Goal: Information Seeking & Learning: Check status

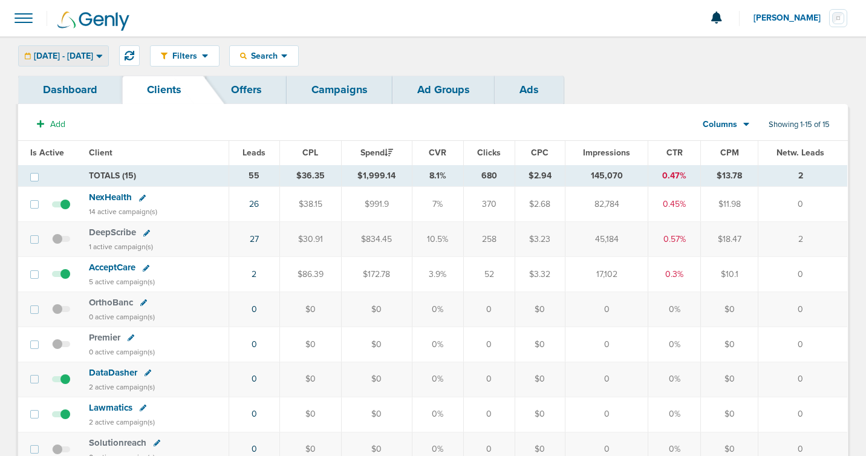
click at [93, 53] on span "[DATE] - [DATE]" at bounding box center [63, 56] width 59 height 8
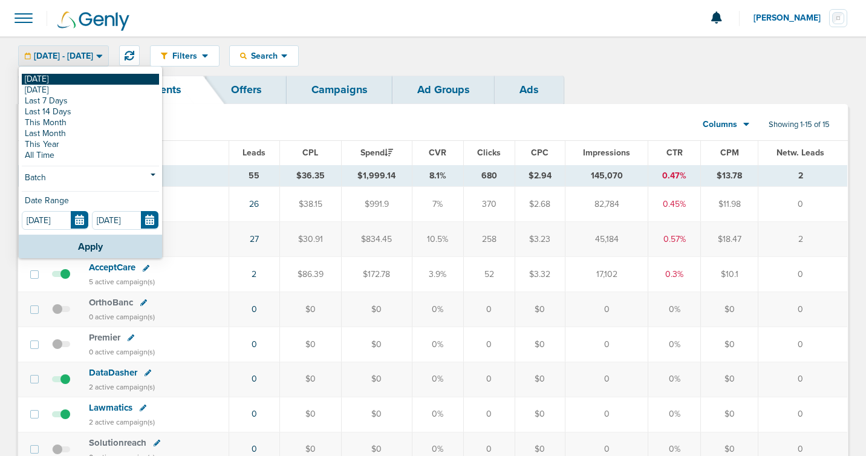
click at [92, 82] on link "[DATE]" at bounding box center [90, 79] width 137 height 11
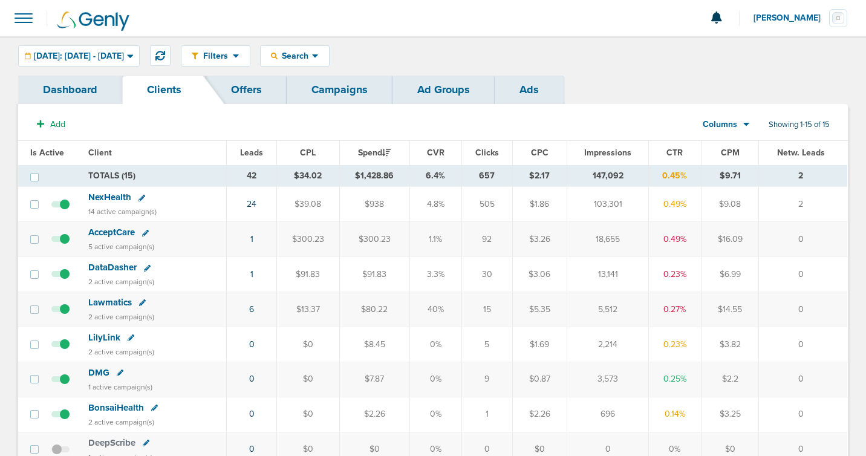
click at [102, 373] on span "DMG" at bounding box center [98, 372] width 21 height 11
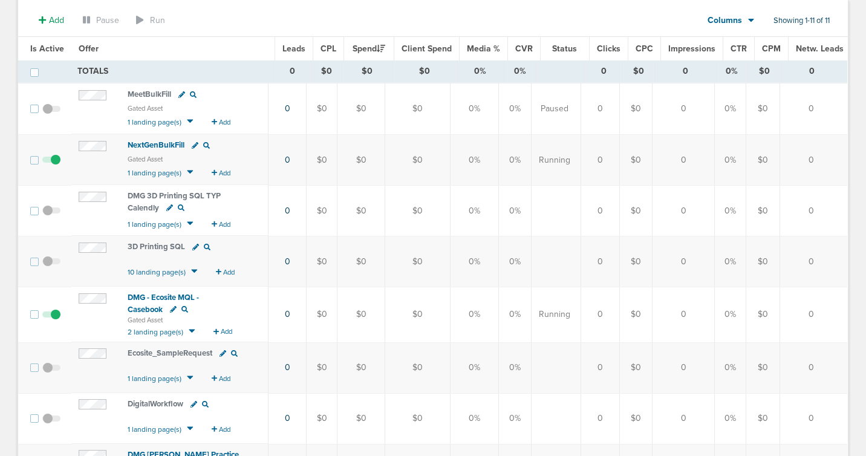
scroll to position [5, 0]
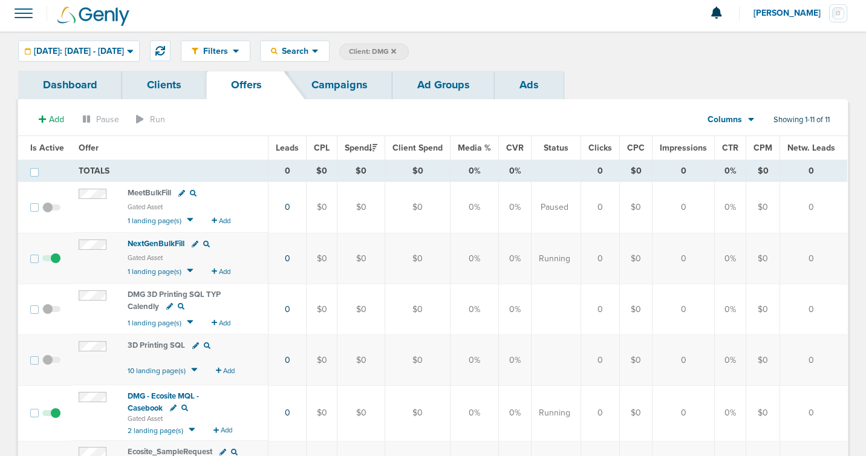
click at [408, 93] on link "Ad Groups" at bounding box center [444, 85] width 102 height 28
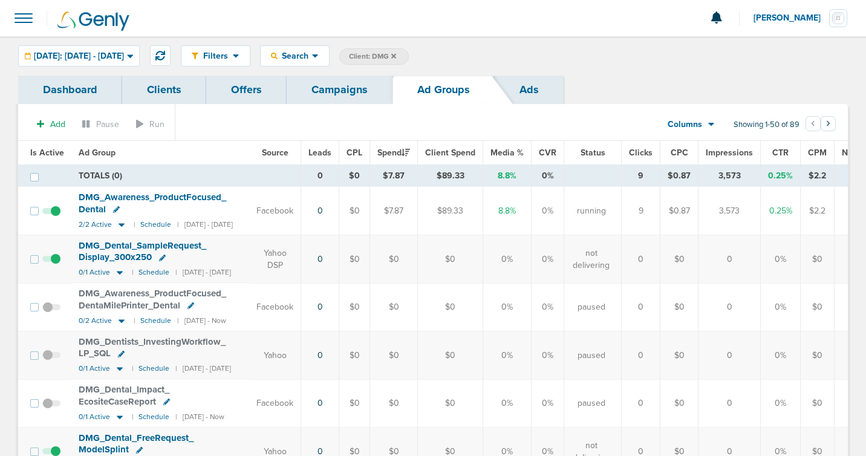
click at [353, 95] on link "Campaigns" at bounding box center [340, 90] width 106 height 28
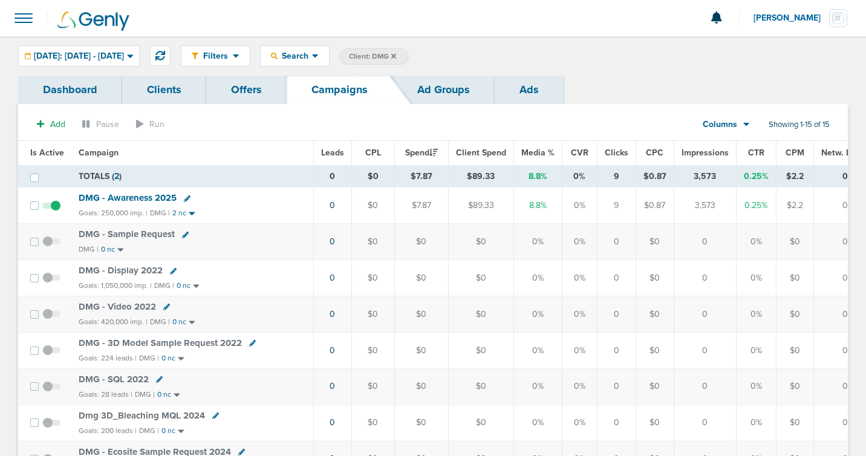
click at [111, 198] on span "DMG - Awareness 2025" at bounding box center [128, 197] width 98 height 11
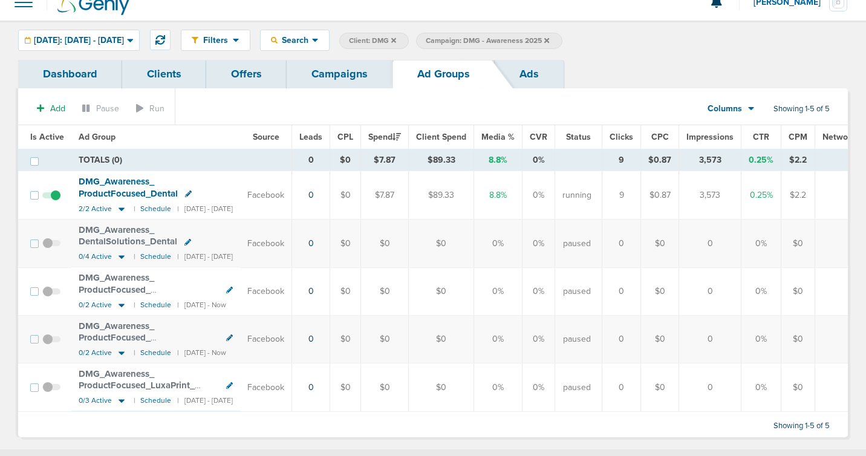
scroll to position [28, 0]
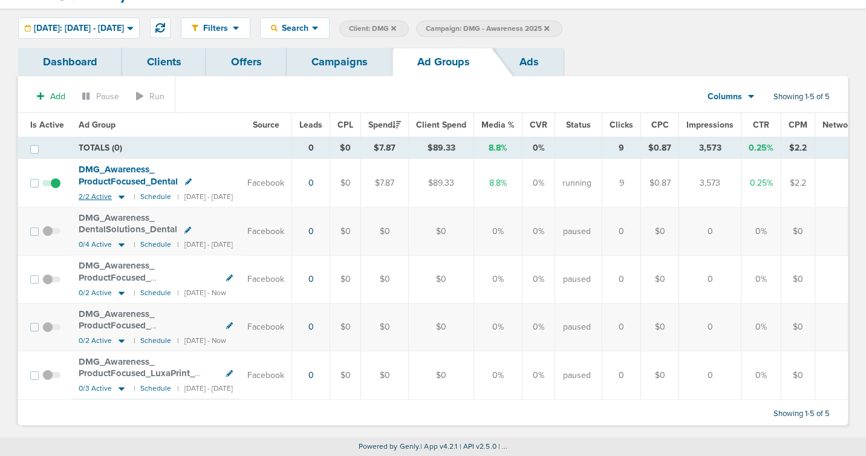
click at [121, 195] on icon at bounding box center [122, 197] width 6 height 4
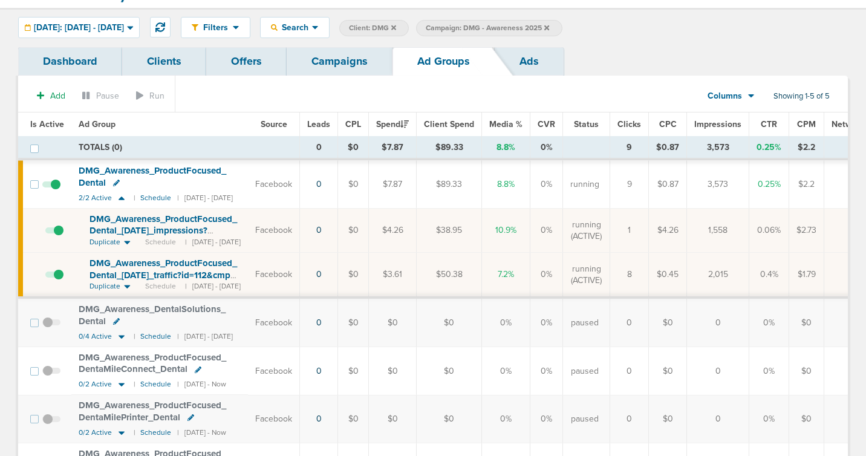
scroll to position [125, 0]
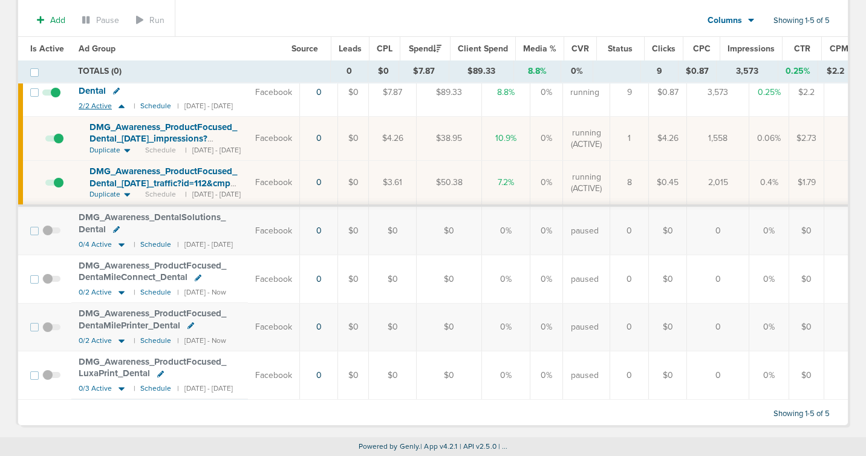
click at [119, 105] on icon at bounding box center [122, 107] width 6 height 4
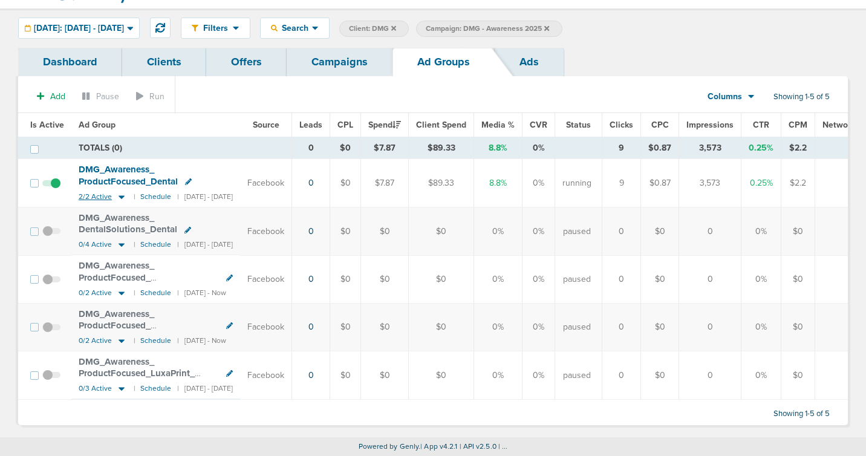
scroll to position [33, 0]
click at [303, 65] on link "Campaigns" at bounding box center [340, 62] width 106 height 28
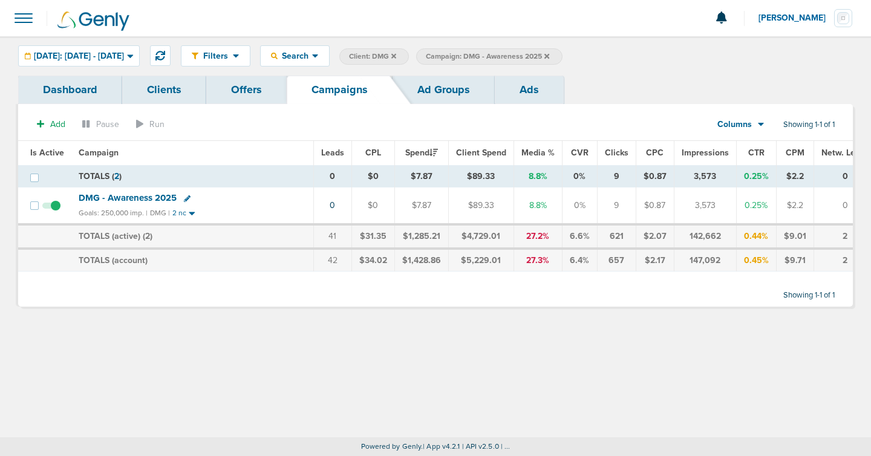
click at [256, 82] on link "Offers" at bounding box center [246, 90] width 80 height 28
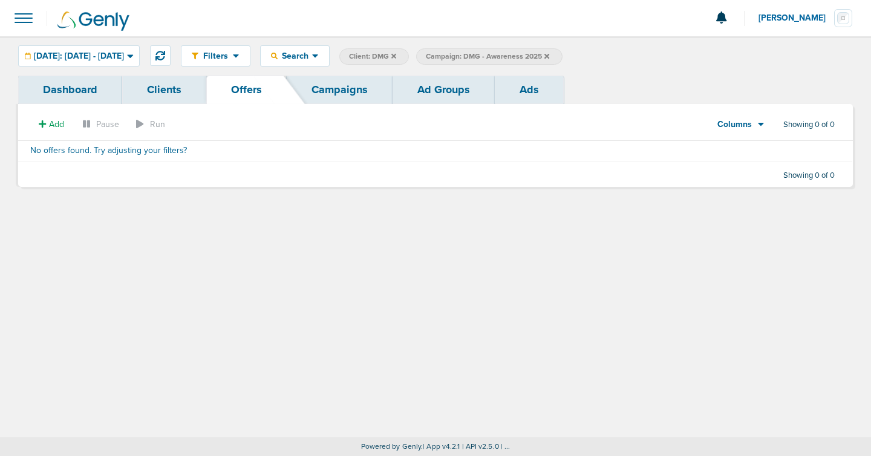
click at [167, 88] on link "Clients" at bounding box center [164, 90] width 84 height 28
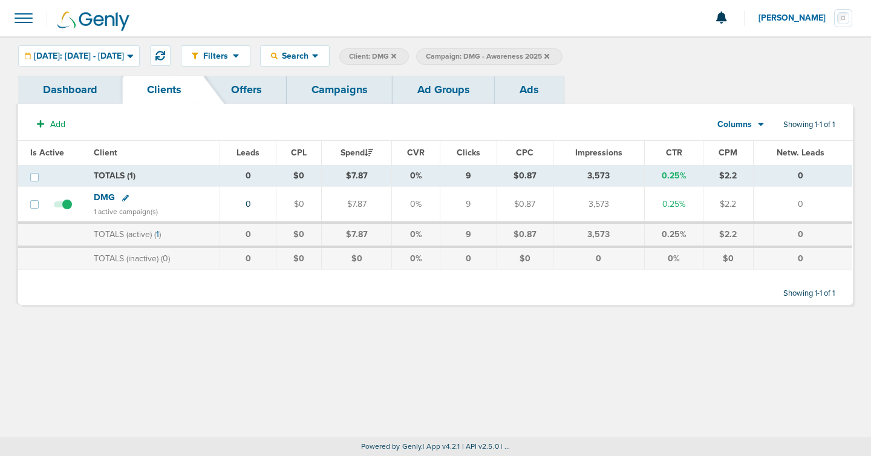
click at [105, 195] on span "DMG" at bounding box center [104, 197] width 21 height 11
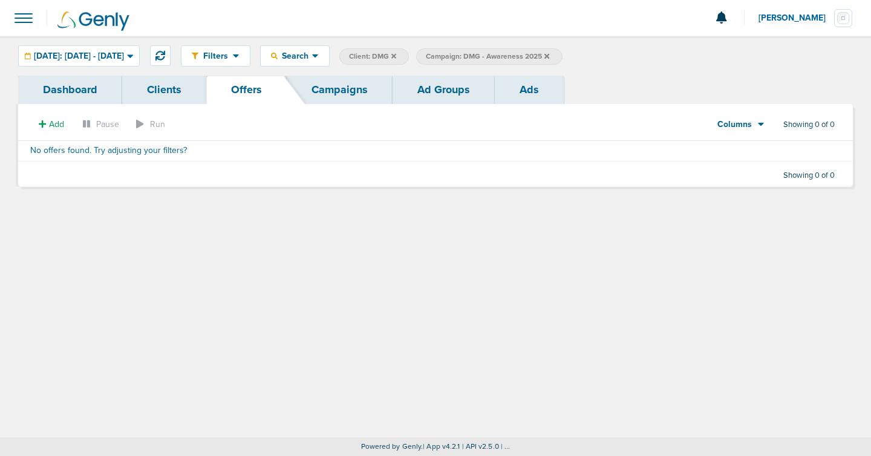
click at [301, 85] on link "Campaigns" at bounding box center [340, 90] width 106 height 28
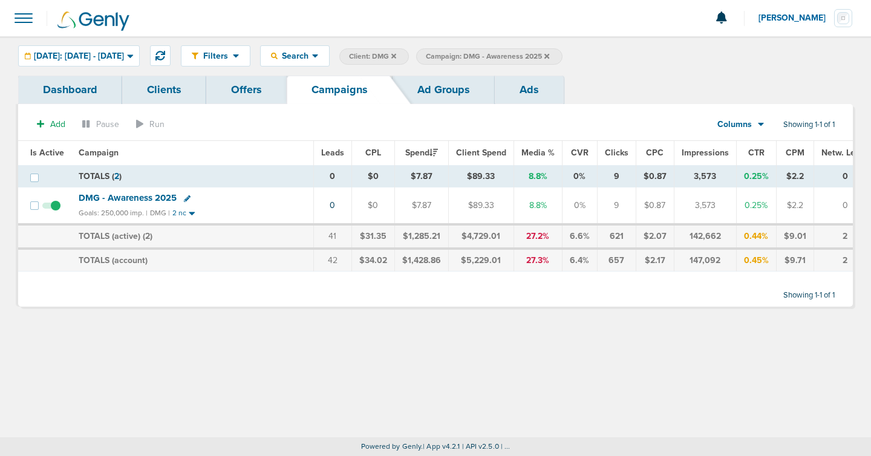
click at [549, 56] on icon at bounding box center [546, 56] width 5 height 7
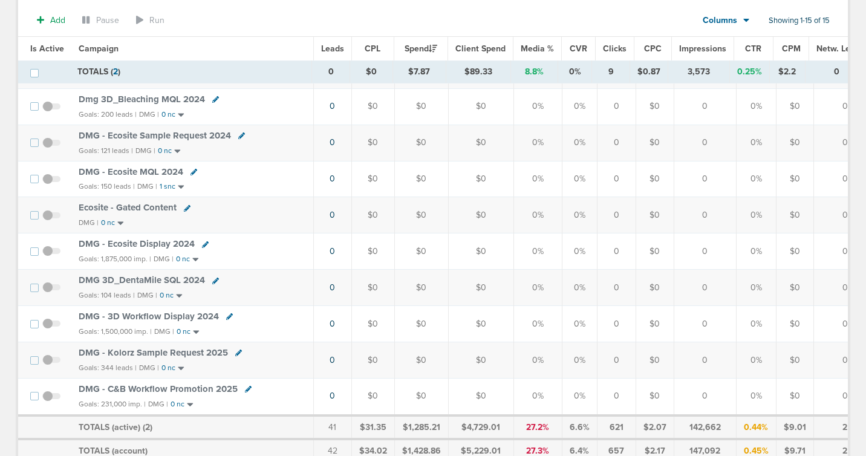
scroll to position [371, 0]
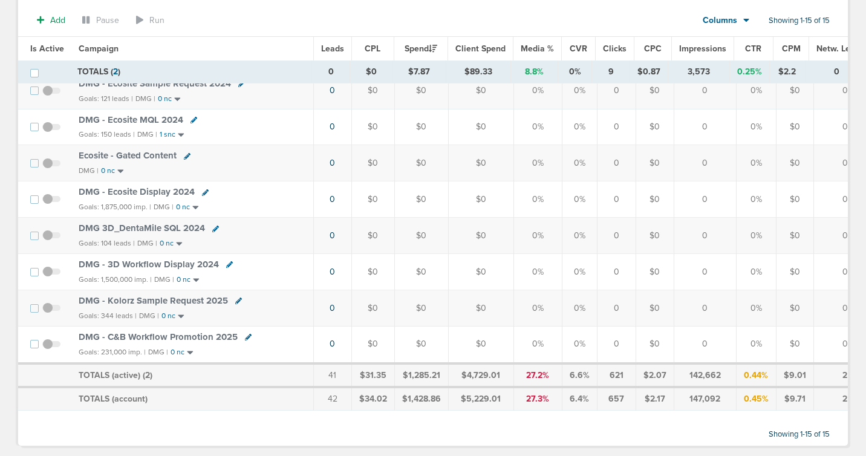
click at [175, 339] on span "DMG - C&B Workflow Promotion 2025" at bounding box center [158, 336] width 159 height 11
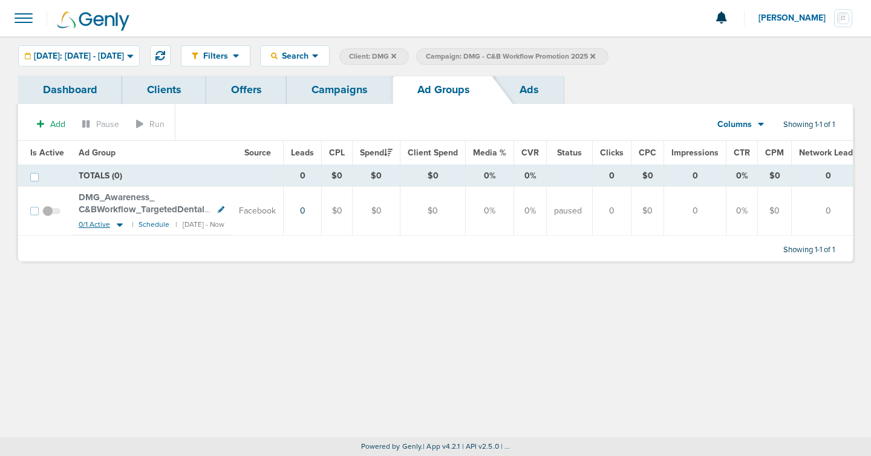
click at [119, 223] on icon at bounding box center [120, 225] width 6 height 4
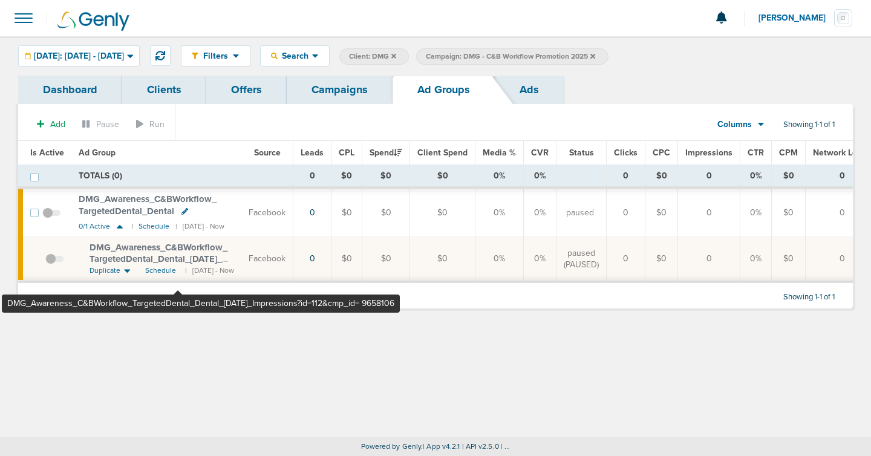
click at [178, 253] on span "DMG_ Awareness_ C&BWorkflow_ TargetedDental_ Dental_ [DATE]_ Impressions?id=112…" at bounding box center [159, 265] width 138 height 47
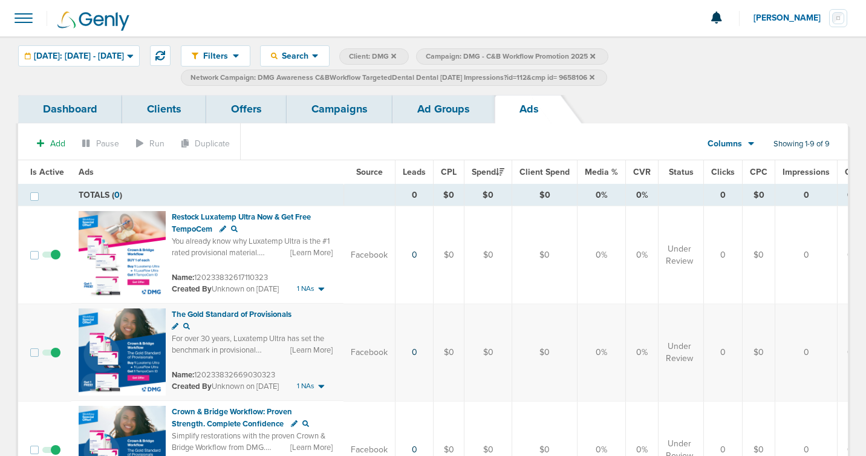
click at [431, 112] on link "Ad Groups" at bounding box center [444, 109] width 102 height 28
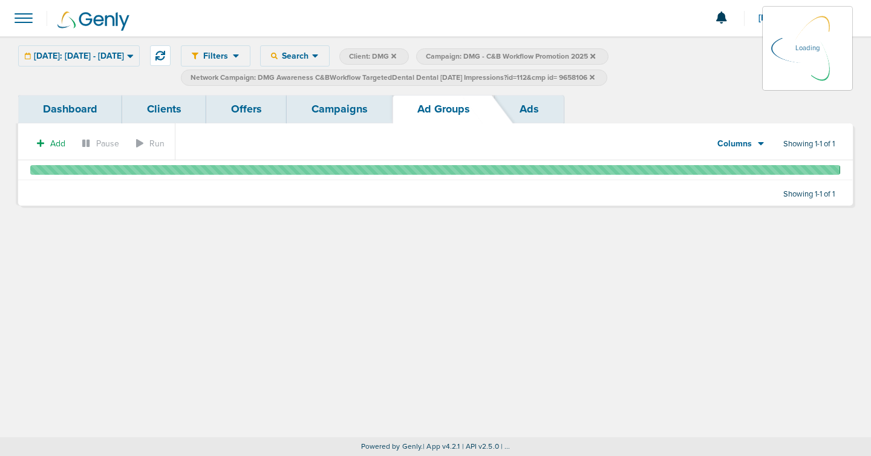
click at [319, 117] on link "Campaigns" at bounding box center [340, 109] width 106 height 28
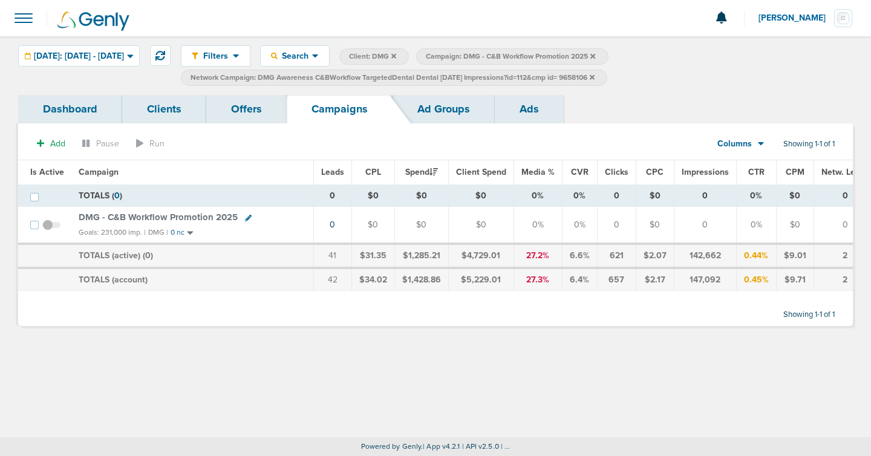
click at [431, 115] on link "Ad Groups" at bounding box center [444, 109] width 102 height 28
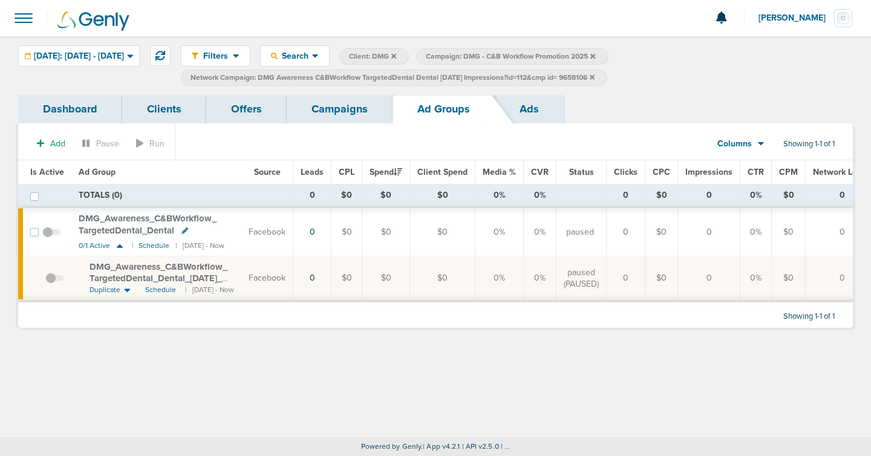
click at [521, 105] on link "Ads" at bounding box center [529, 109] width 69 height 28
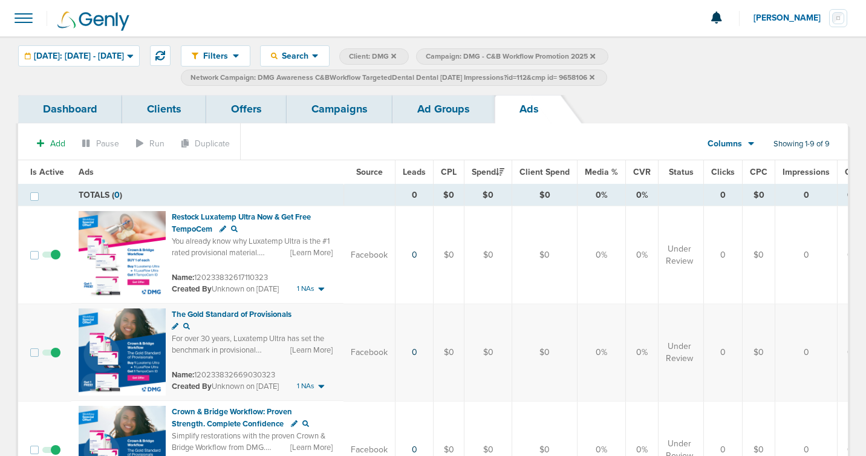
click at [595, 76] on icon at bounding box center [592, 76] width 5 height 5
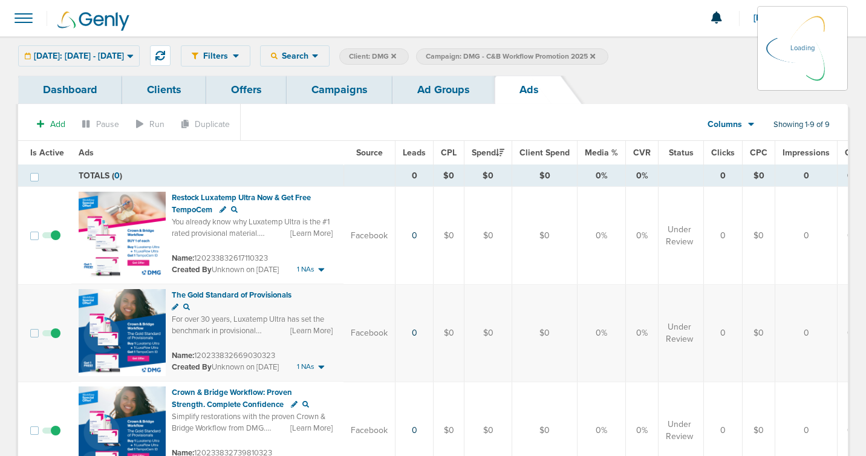
click at [399, 91] on link "Ad Groups" at bounding box center [444, 90] width 102 height 28
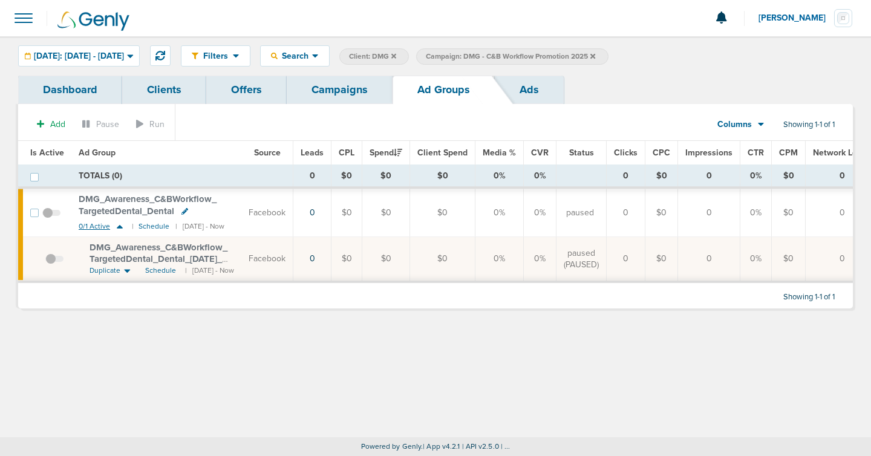
click at [119, 223] on icon at bounding box center [120, 226] width 12 height 10
